Goal: Transaction & Acquisition: Purchase product/service

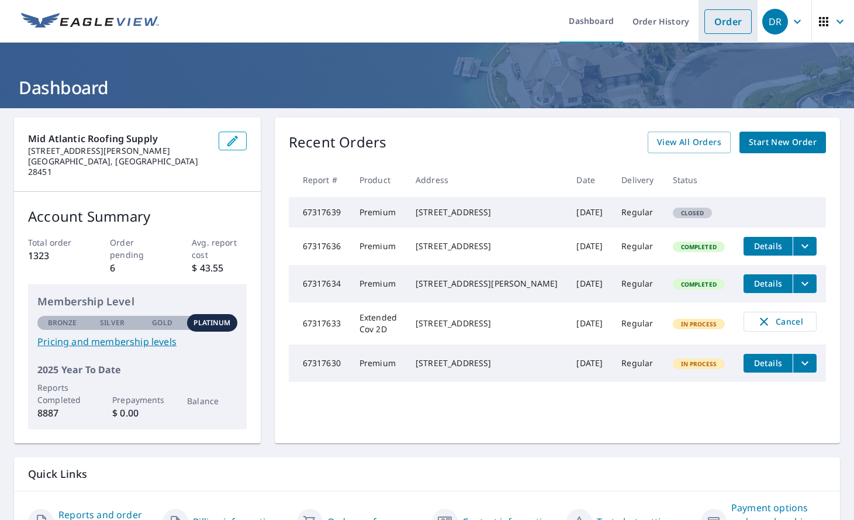
click at [704, 16] on link "Order" at bounding box center [727, 21] width 47 height 25
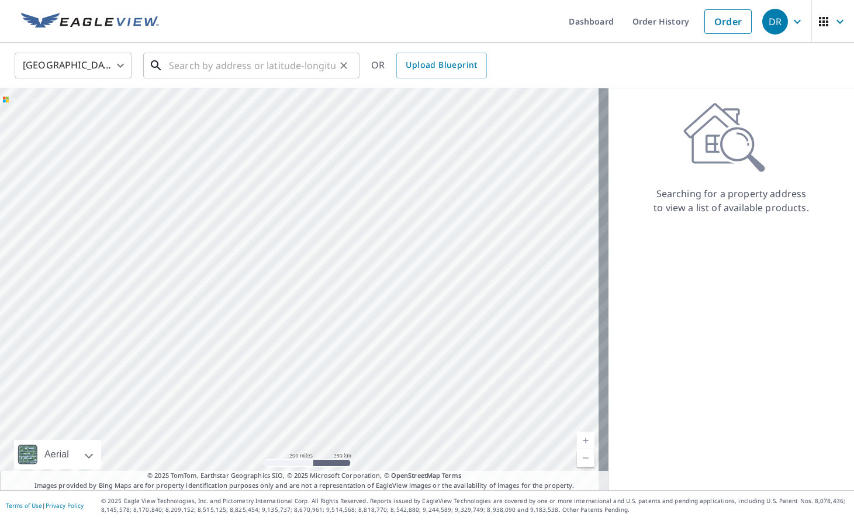
click at [212, 67] on input "text" at bounding box center [252, 65] width 167 height 33
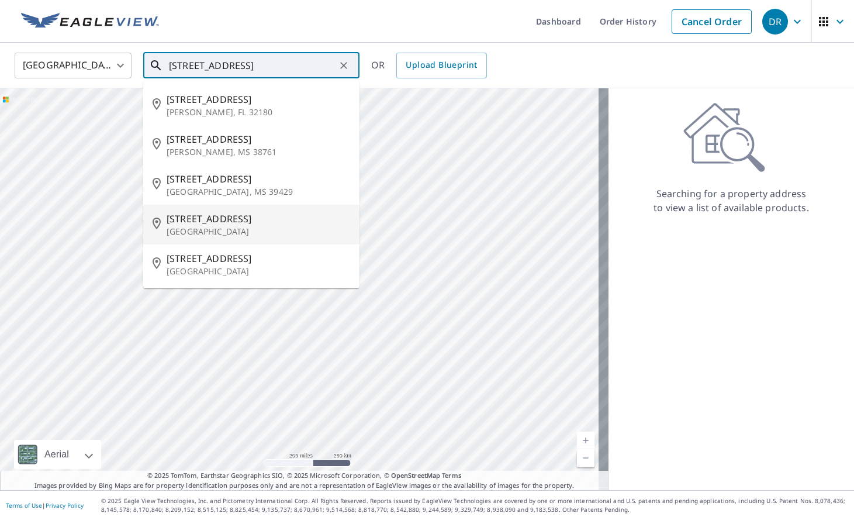
click at [240, 224] on span "[STREET_ADDRESS]" at bounding box center [259, 219] width 184 height 14
type input "[STREET_ADDRESS]"
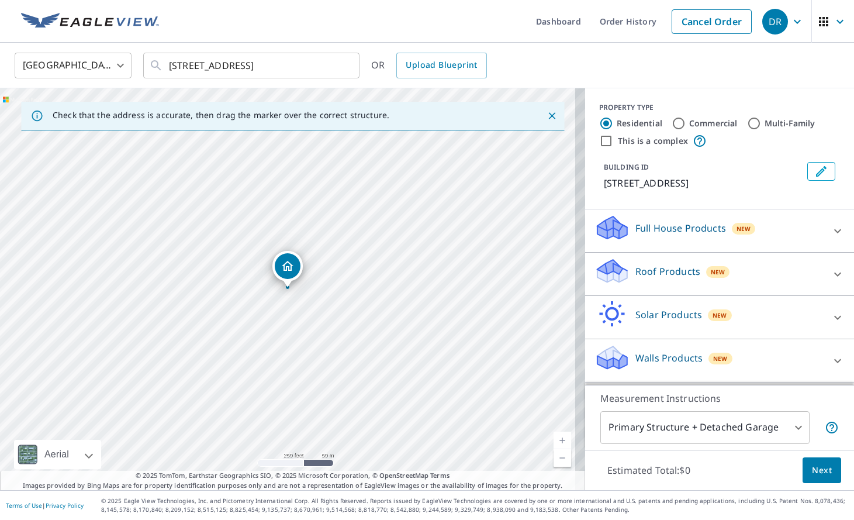
click at [646, 283] on div "Roof Products New" at bounding box center [708, 273] width 229 height 33
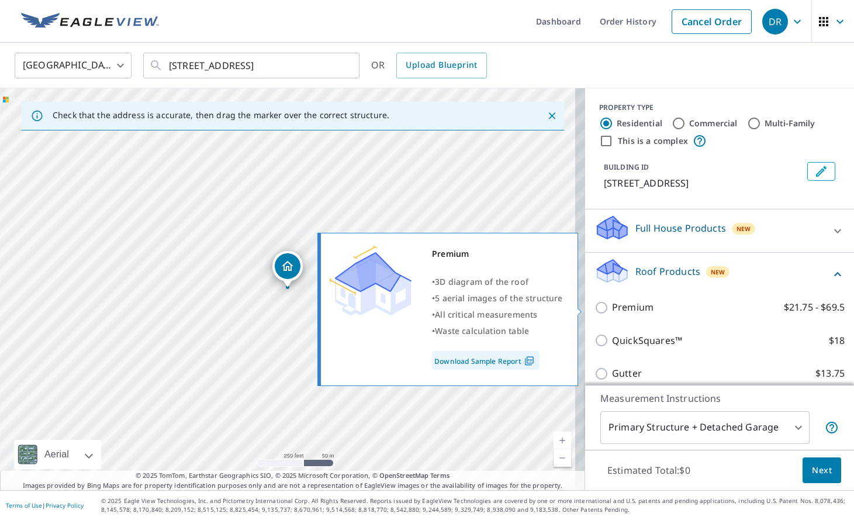
click at [632, 307] on p "Premium" at bounding box center [632, 307] width 41 height 15
click at [612, 307] on input "Premium $21.75 - $69.5" at bounding box center [603, 307] width 18 height 14
checkbox input "true"
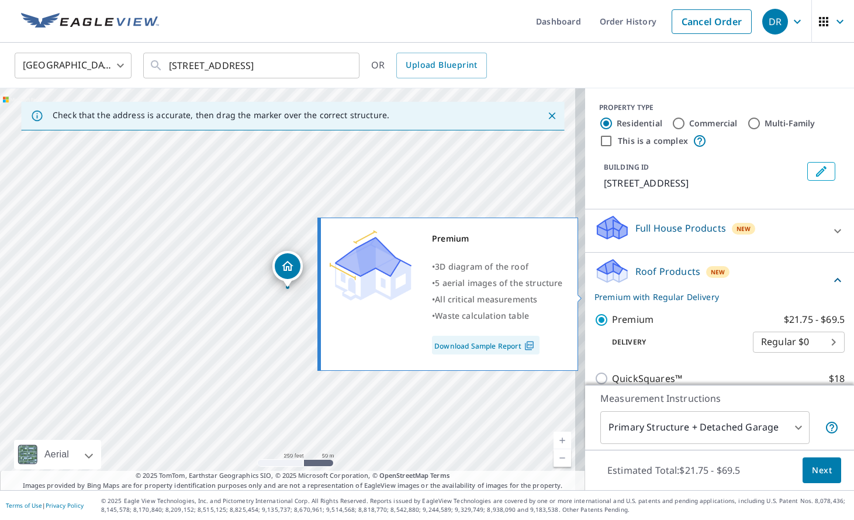
scroll to position [169, 0]
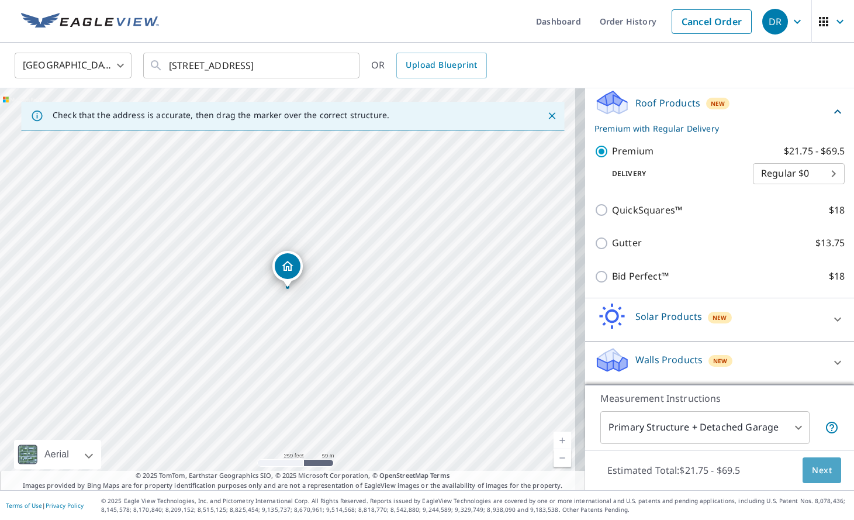
click at [819, 474] on span "Next" at bounding box center [822, 470] width 20 height 15
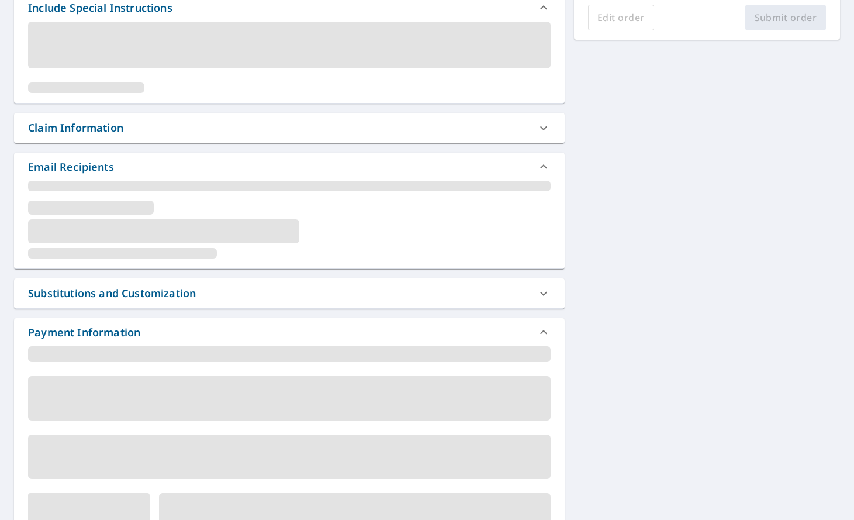
scroll to position [224, 0]
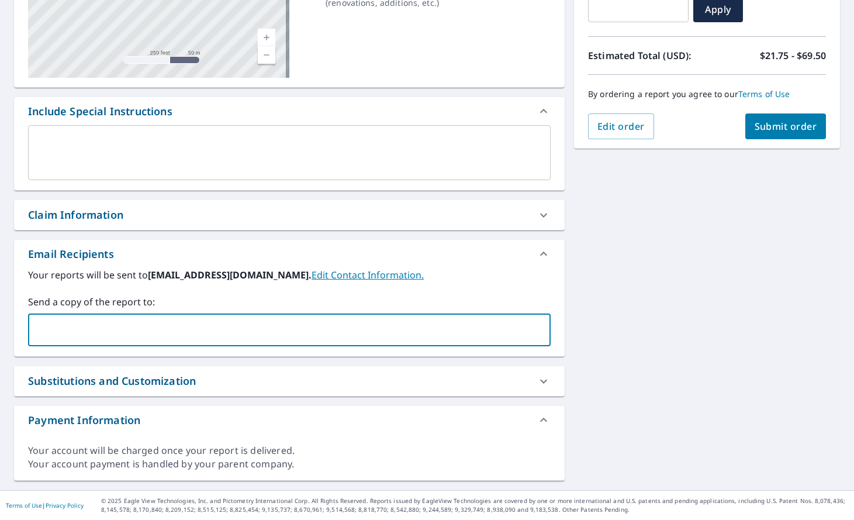
click at [179, 335] on input "text" at bounding box center [280, 330] width 494 height 22
paste input "[EMAIL_ADDRESS][DOMAIN_NAME]"
type input "[EMAIL_ADDRESS][DOMAIN_NAME]"
click at [763, 121] on span "Submit order" at bounding box center [786, 126] width 63 height 13
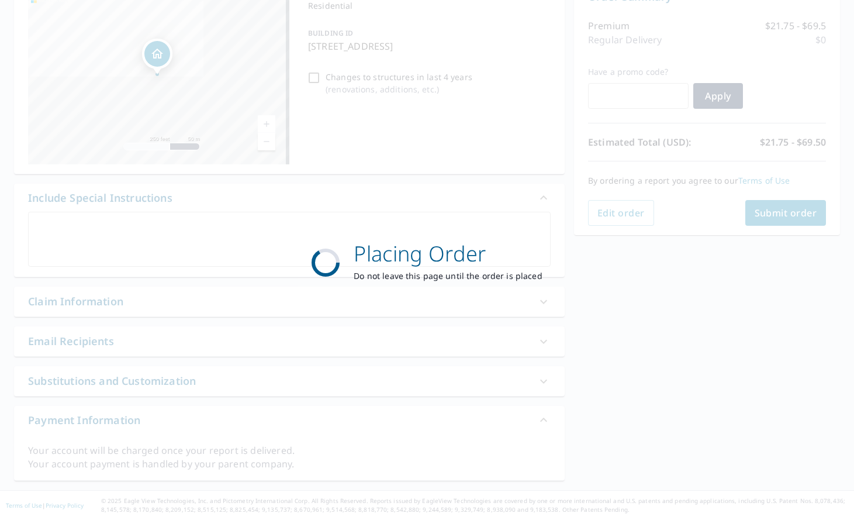
scroll to position [138, 0]
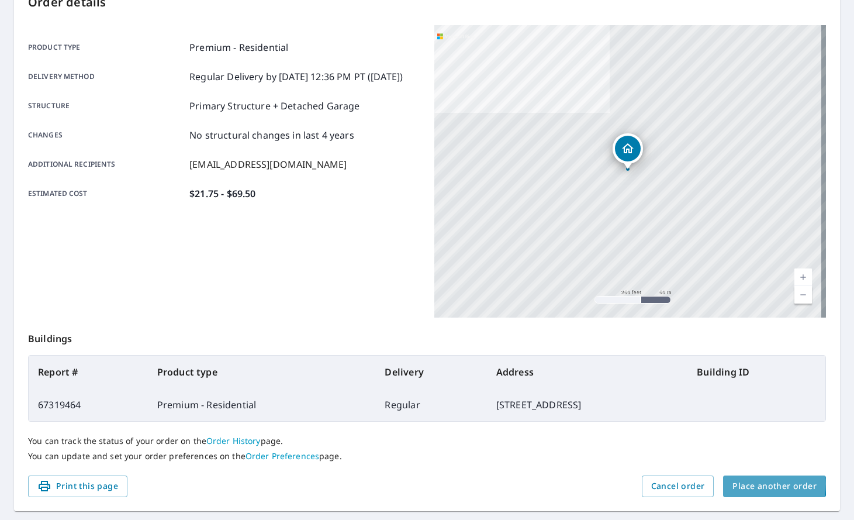
click at [755, 483] on span "Place another order" at bounding box center [774, 486] width 84 height 15
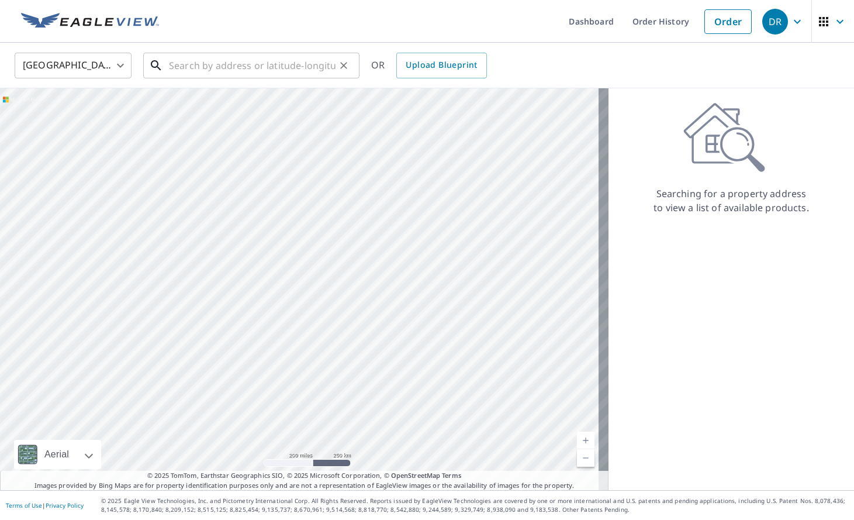
click at [251, 68] on input "text" at bounding box center [252, 65] width 167 height 33
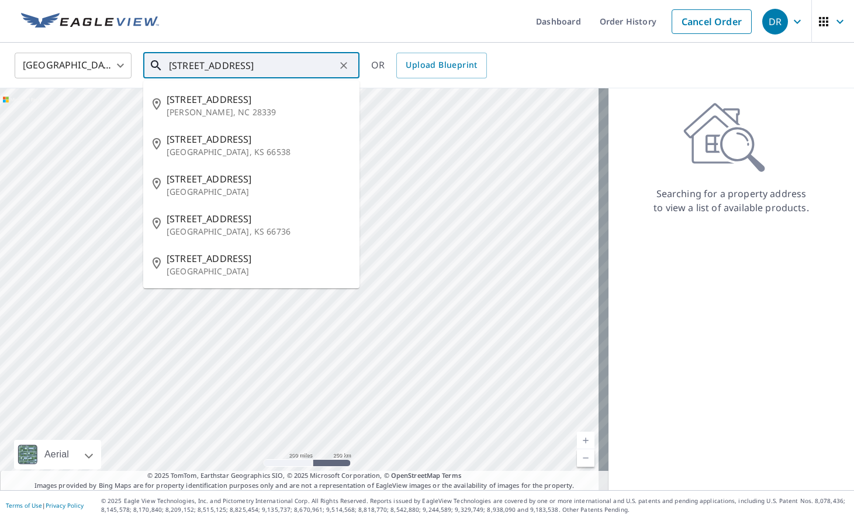
click at [243, 64] on input "[STREET_ADDRESS]" at bounding box center [252, 65] width 167 height 33
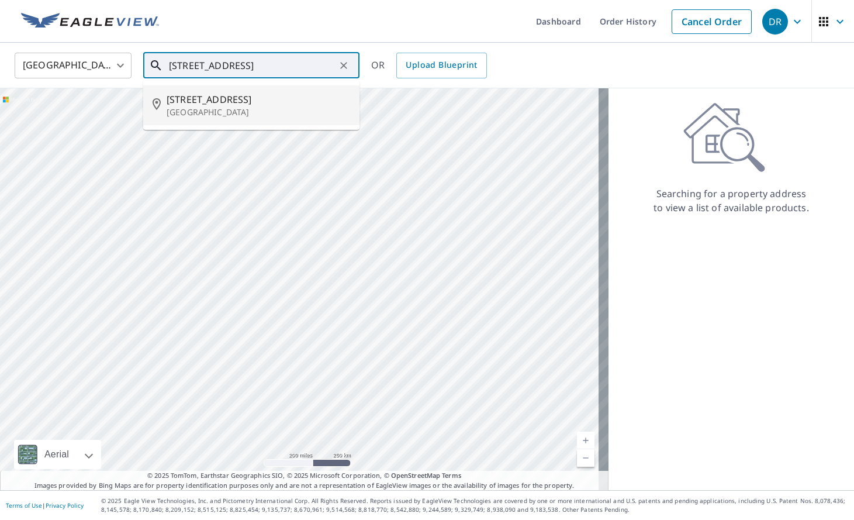
click at [234, 108] on p "[GEOGRAPHIC_DATA]" at bounding box center [259, 112] width 184 height 12
type input "[STREET_ADDRESS]"
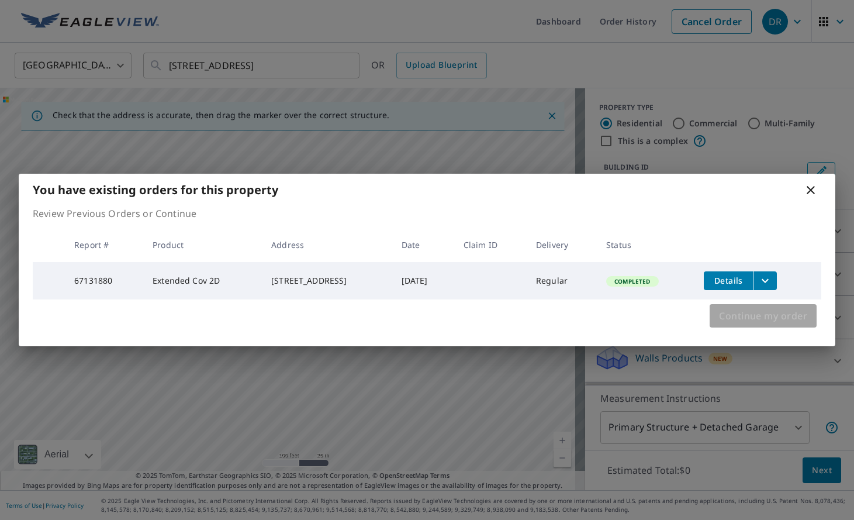
click at [791, 321] on span "Continue my order" at bounding box center [763, 315] width 88 height 16
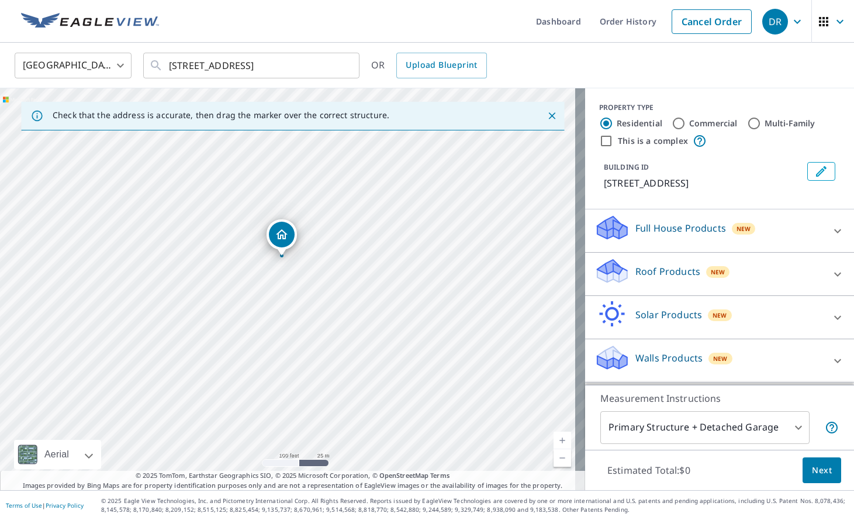
click at [653, 273] on p "Roof Products" at bounding box center [667, 271] width 65 height 14
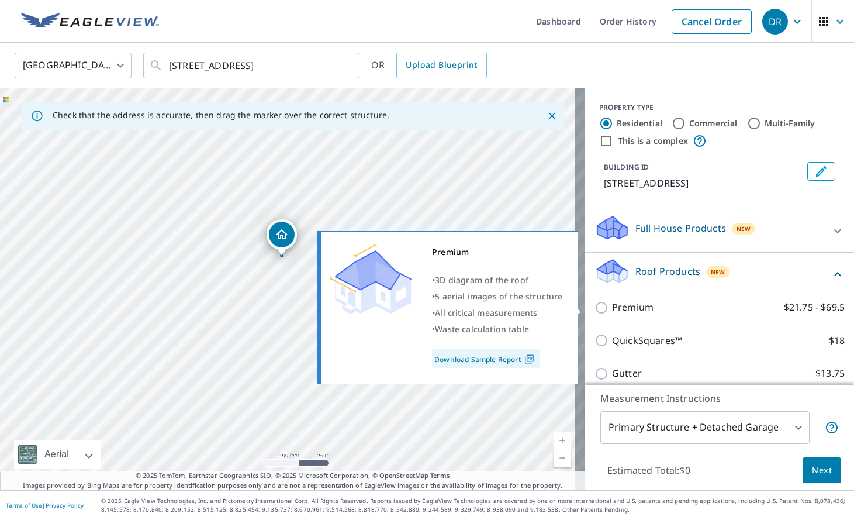
click at [627, 306] on p "Premium" at bounding box center [632, 307] width 41 height 15
click at [612, 306] on input "Premium $21.75 - $69.5" at bounding box center [603, 307] width 18 height 14
checkbox input "true"
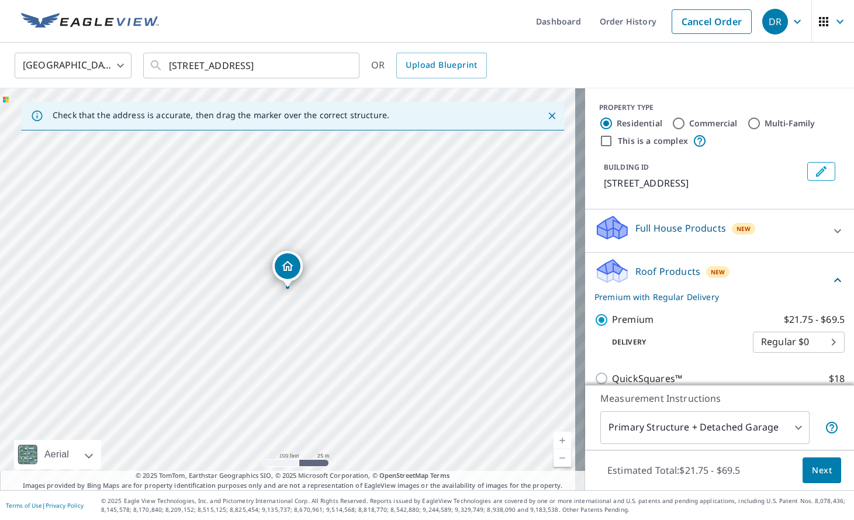
click at [809, 459] on button "Next" at bounding box center [821, 470] width 39 height 26
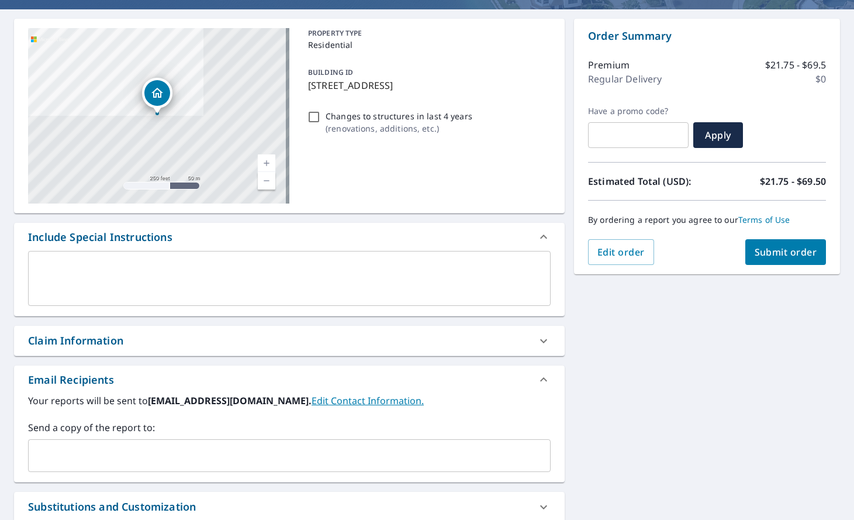
scroll to position [224, 0]
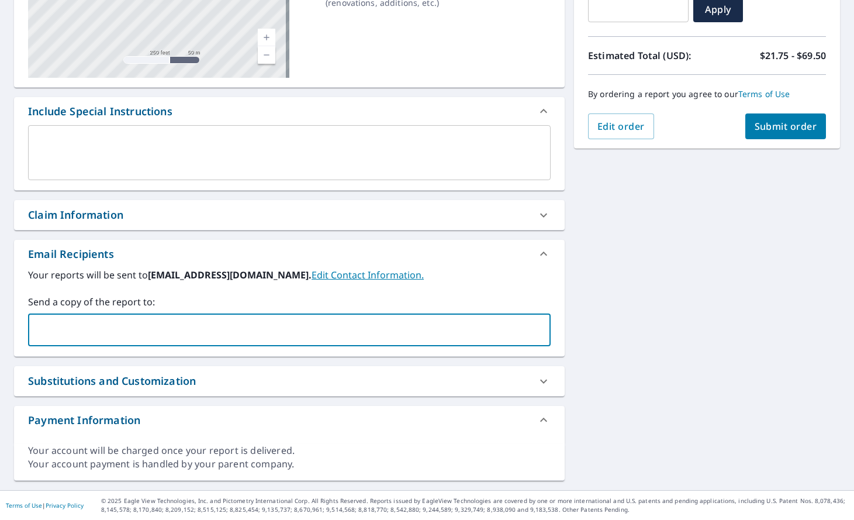
click at [207, 336] on input "text" at bounding box center [280, 330] width 494 height 22
paste input "[EMAIL_ADDRESS][DOMAIN_NAME]"
type input "[EMAIL_ADDRESS][DOMAIN_NAME]"
click at [765, 122] on span "Submit order" at bounding box center [786, 126] width 63 height 13
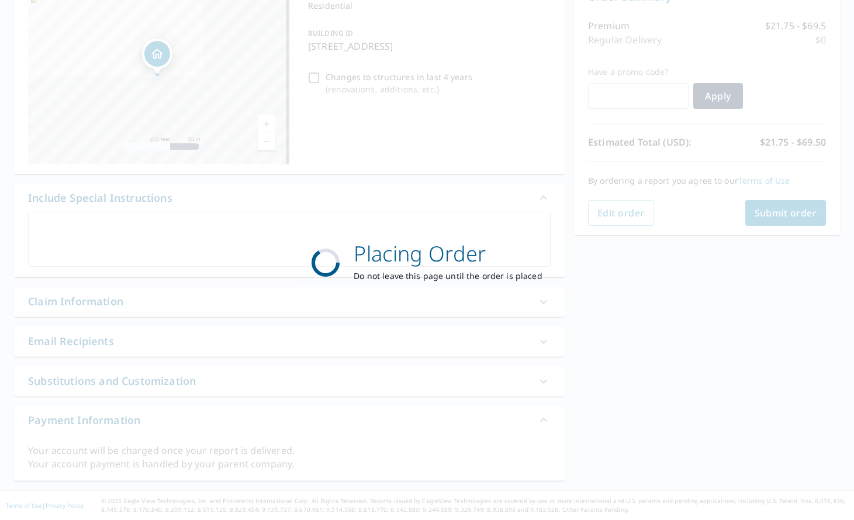
scroll to position [138, 0]
